Goal: Information Seeking & Learning: Learn about a topic

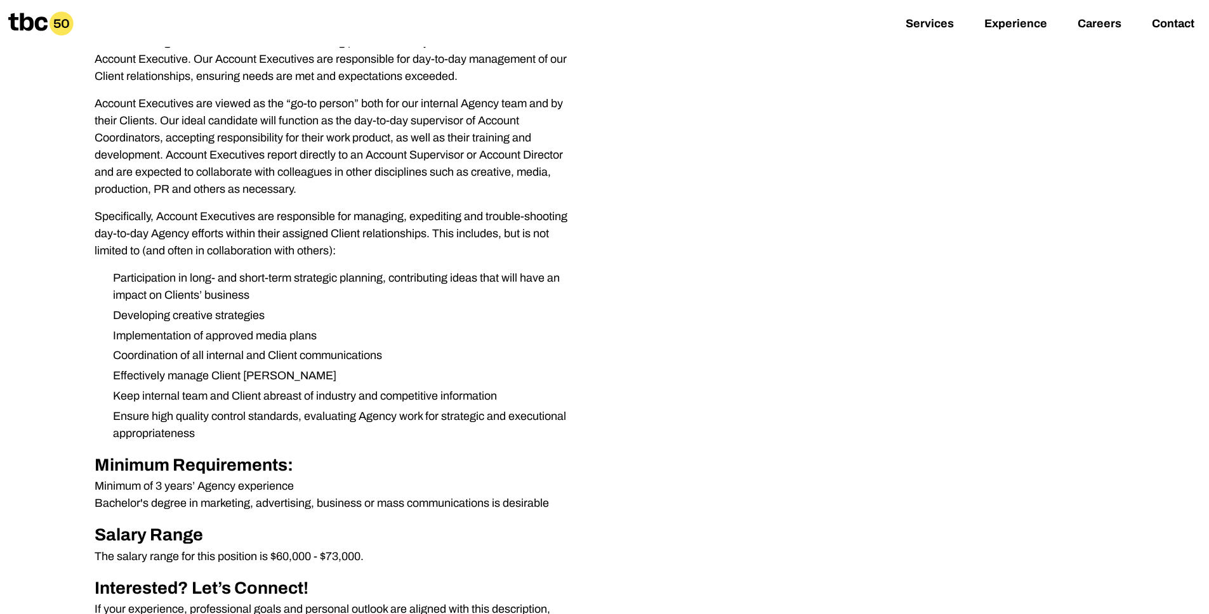
scroll to position [243, 0]
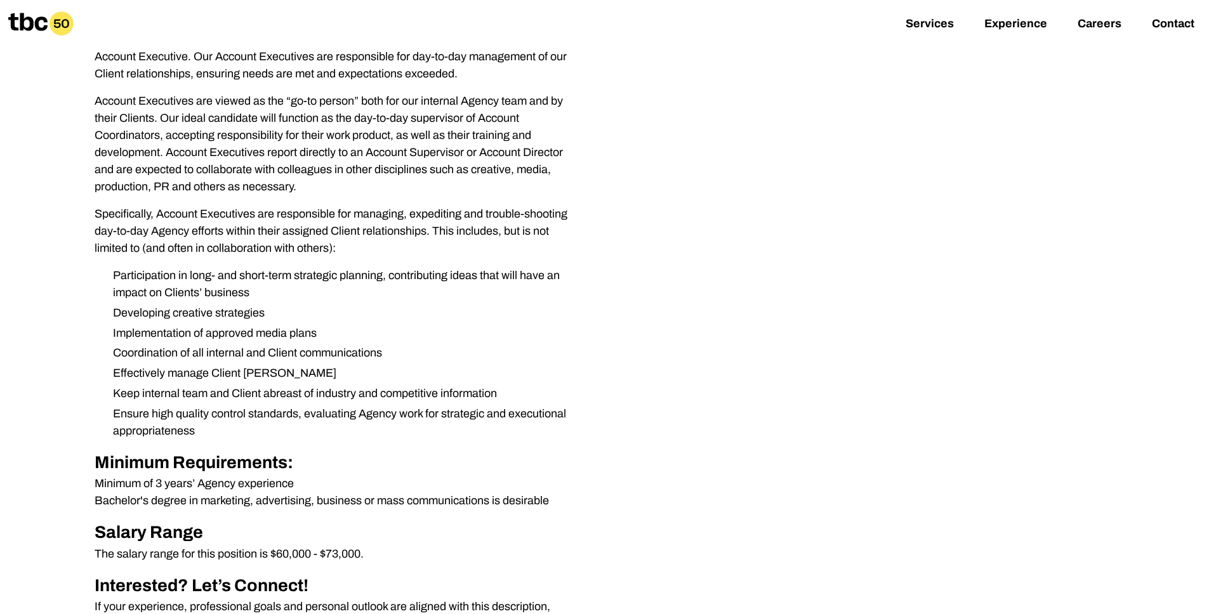
click at [155, 236] on p "Specifically, Account Executives are responsible for managing, expediting and t…" at bounding box center [338, 231] width 487 height 51
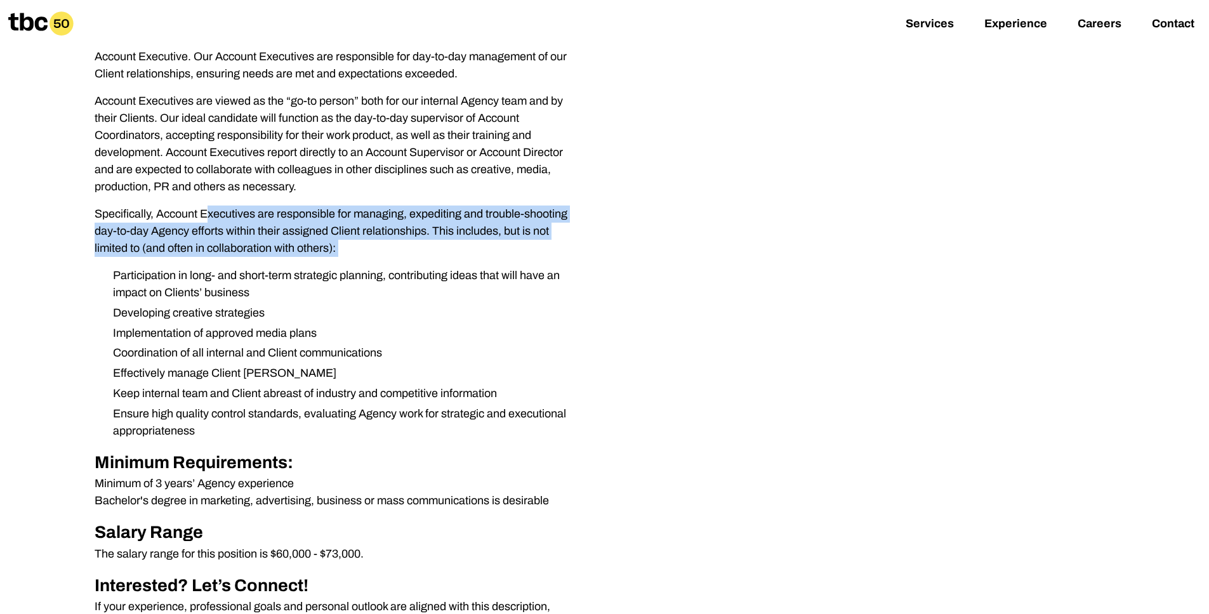
click at [155, 236] on p "Specifically, Account Executives are responsible for managing, expediting and t…" at bounding box center [338, 231] width 487 height 51
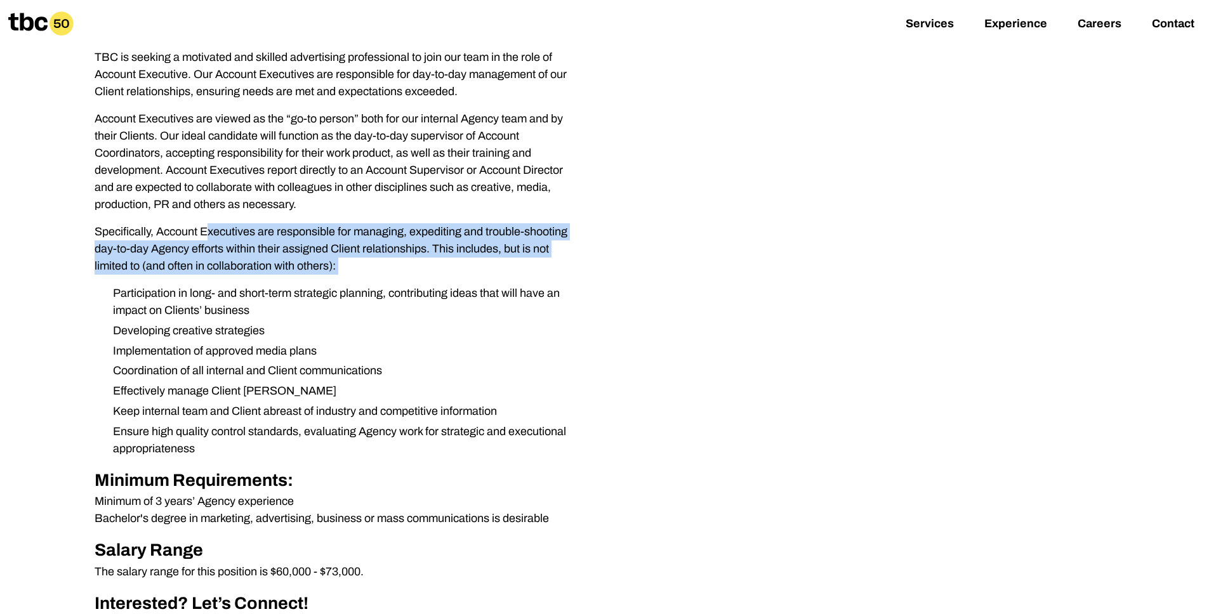
scroll to position [221, 0]
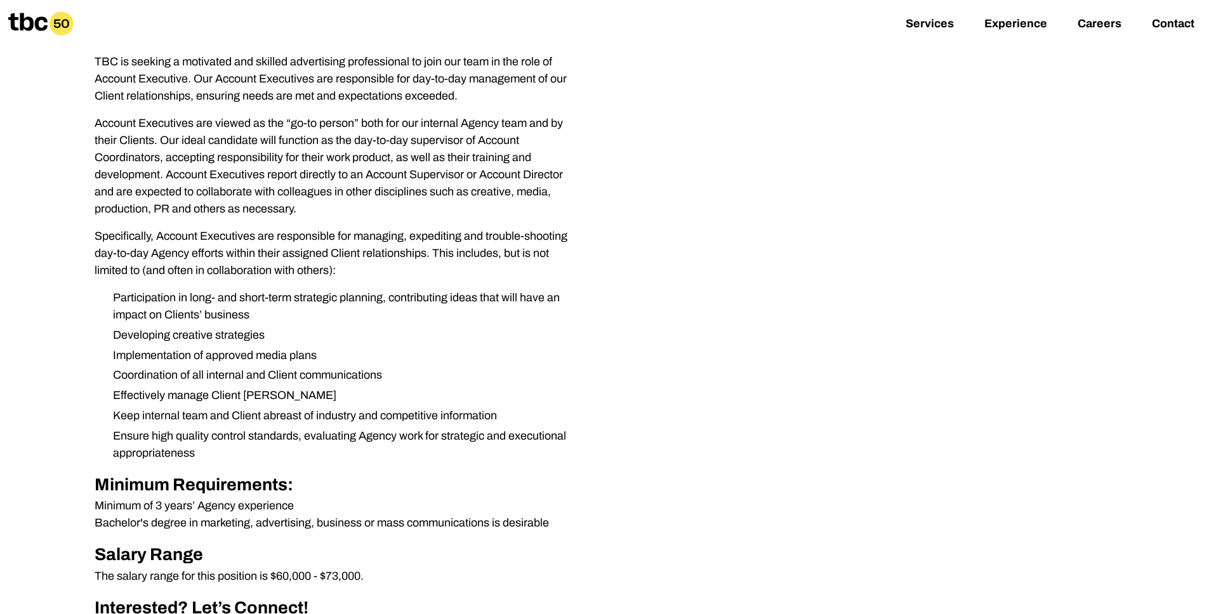
click at [124, 145] on p "Account Executives are viewed as the “go-to person” both for our internal Agenc…" at bounding box center [338, 166] width 487 height 103
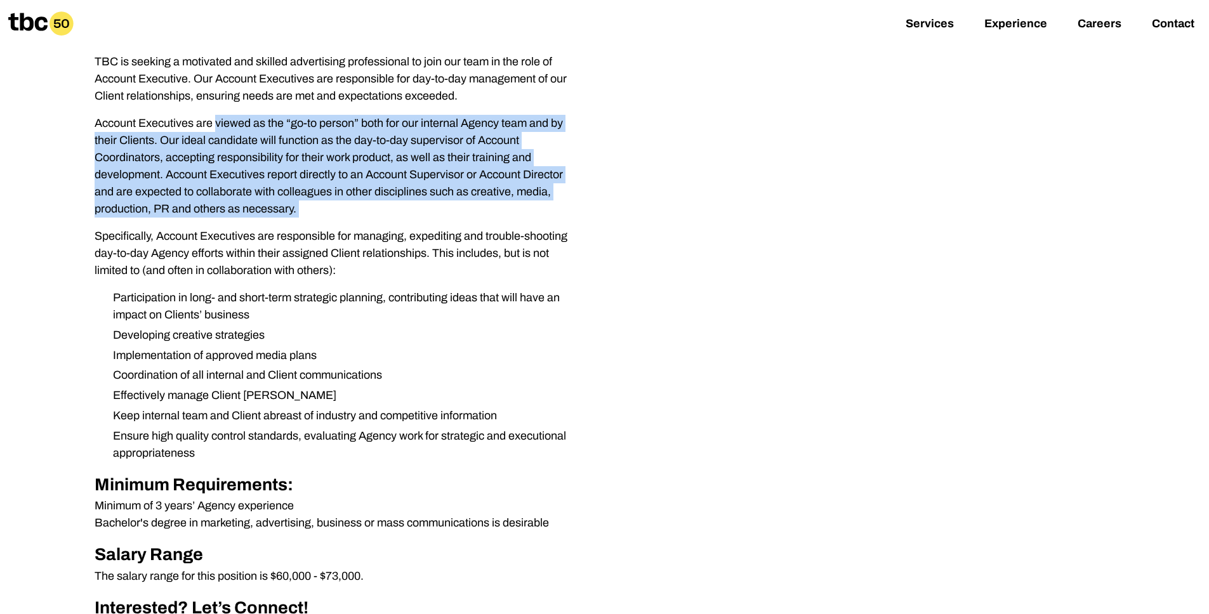
click at [124, 145] on p "Account Executives are viewed as the “go-to person” both for our internal Agenc…" at bounding box center [338, 166] width 487 height 103
click at [301, 140] on p "Account Executives are viewed as the “go-to person” both for our internal Agenc…" at bounding box center [338, 166] width 487 height 103
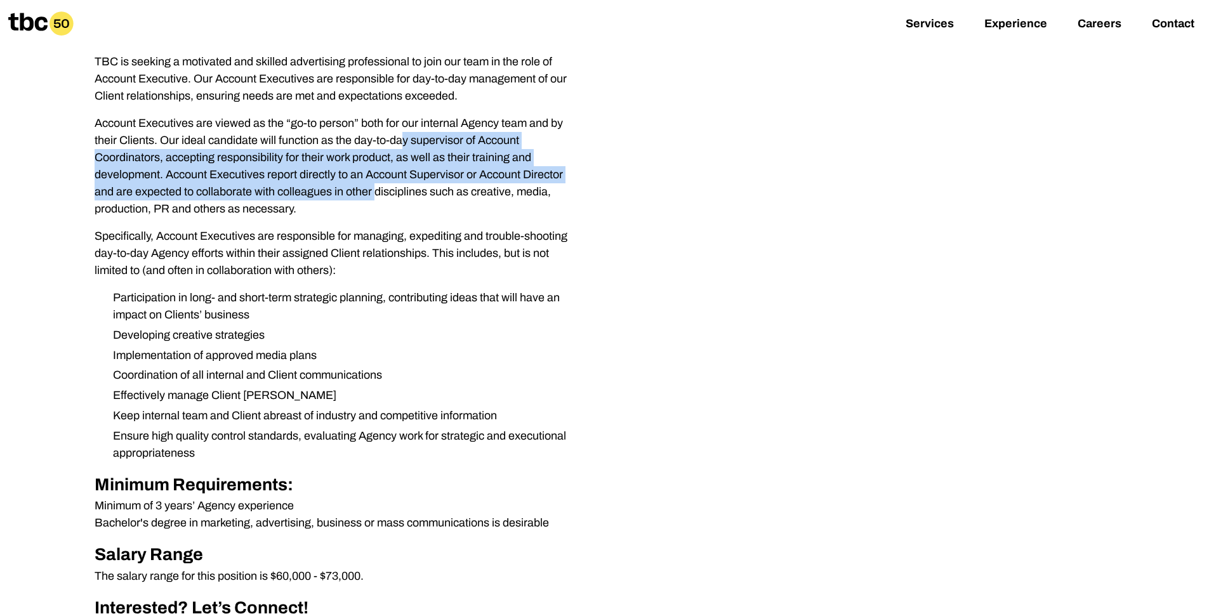
drag, startPoint x: 287, startPoint y: 145, endPoint x: 300, endPoint y: 187, distance: 43.6
click at [300, 187] on p "Account Executives are viewed as the “go-to person” both for our internal Agenc…" at bounding box center [338, 166] width 487 height 103
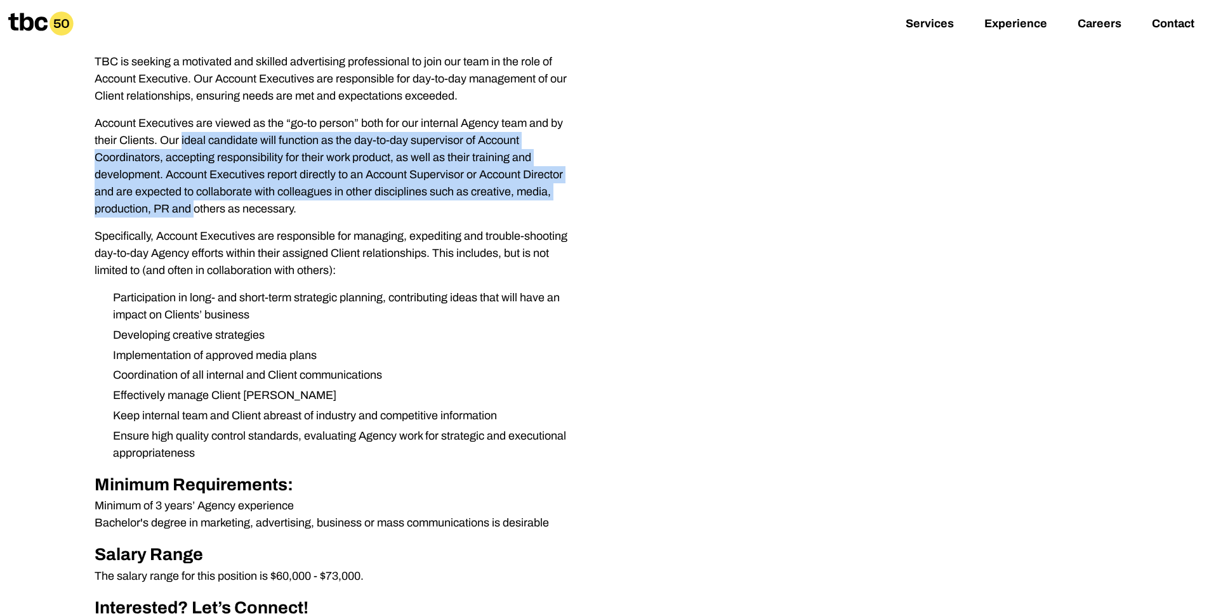
drag, startPoint x: 160, startPoint y: 142, endPoint x: 183, endPoint y: 211, distance: 73.7
click at [183, 211] on p "Account Executives are viewed as the “go-to person” both for our internal Agenc…" at bounding box center [338, 166] width 487 height 103
